Goal: Transaction & Acquisition: Subscribe to service/newsletter

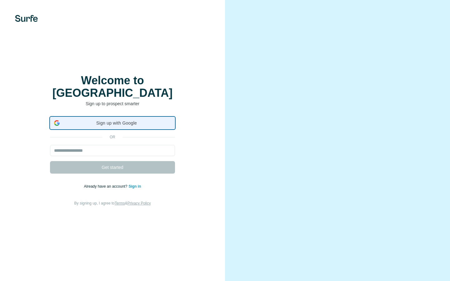
click at [97, 120] on span "Sign up with Google" at bounding box center [116, 123] width 109 height 7
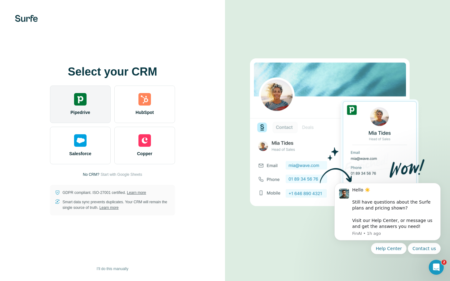
click at [83, 106] on div "Pipedrive" at bounding box center [80, 104] width 61 height 37
